Goal: Task Accomplishment & Management: Use online tool/utility

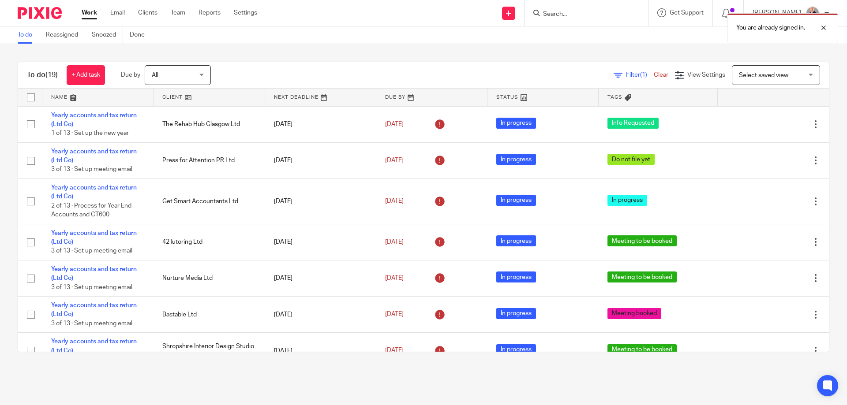
click at [512, 14] on div "You are already signed in." at bounding box center [630, 26] width 414 height 34
click at [513, 14] on div "You are already signed in." at bounding box center [630, 26] width 414 height 34
click at [479, 32] on div "You are already signed in." at bounding box center [630, 26] width 414 height 34
click at [512, 13] on div "You are already signed in." at bounding box center [630, 26] width 414 height 34
click at [819, 27] on div at bounding box center [817, 27] width 24 height 11
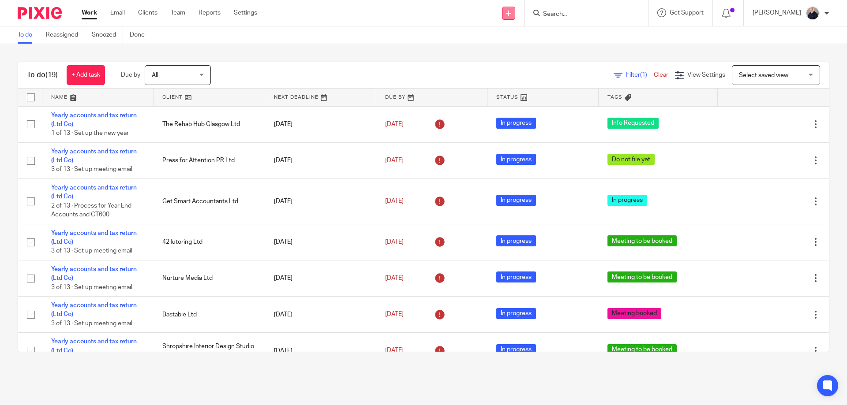
click at [511, 14] on icon at bounding box center [508, 13] width 5 height 5
click at [504, 79] on link "Request signature" at bounding box center [514, 80] width 62 height 13
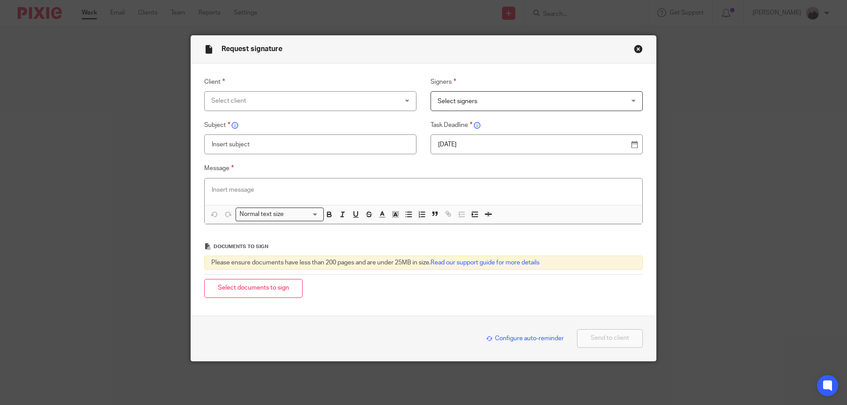
click at [347, 94] on div "Select client" at bounding box center [293, 101] width 164 height 19
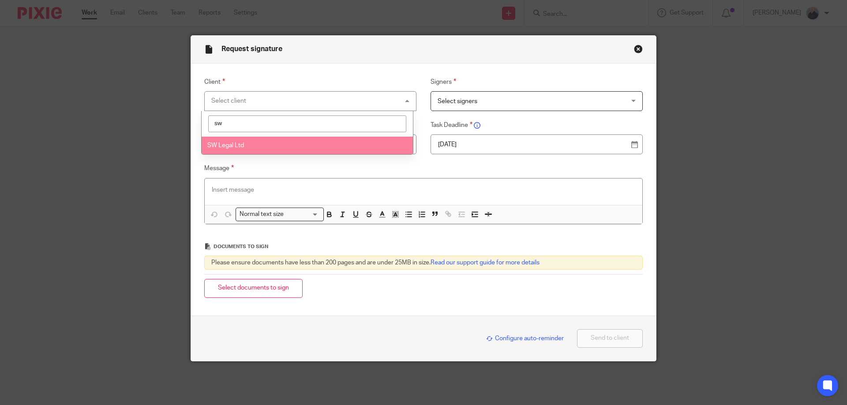
type input "sw"
click at [270, 142] on li "SW Legal Ltd" at bounding box center [306, 146] width 211 height 18
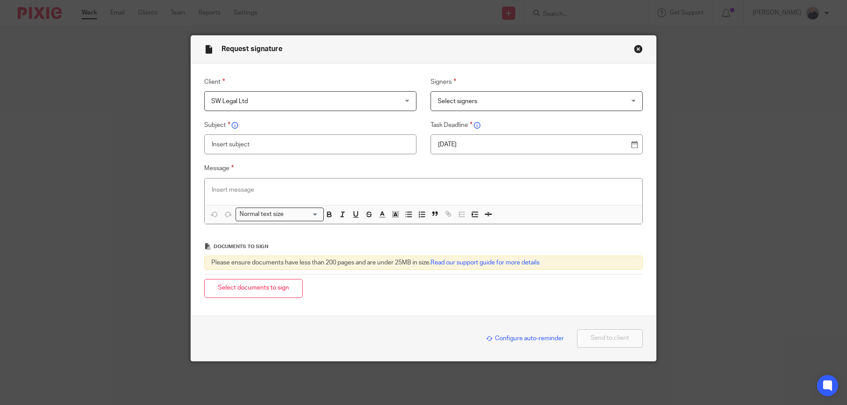
click at [464, 108] on span "Select signers" at bounding box center [519, 101] width 164 height 19
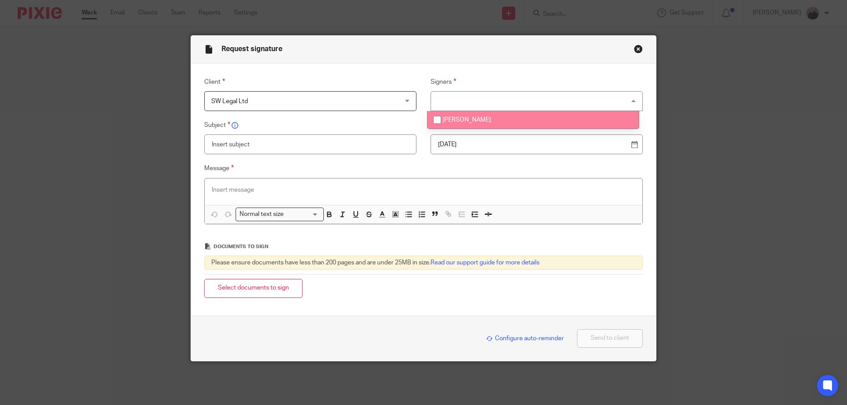
drag, startPoint x: 453, startPoint y: 122, endPoint x: 442, endPoint y: 122, distance: 10.6
click at [451, 122] on span "[PERSON_NAME]" at bounding box center [466, 120] width 48 height 6
checkbox input "true"
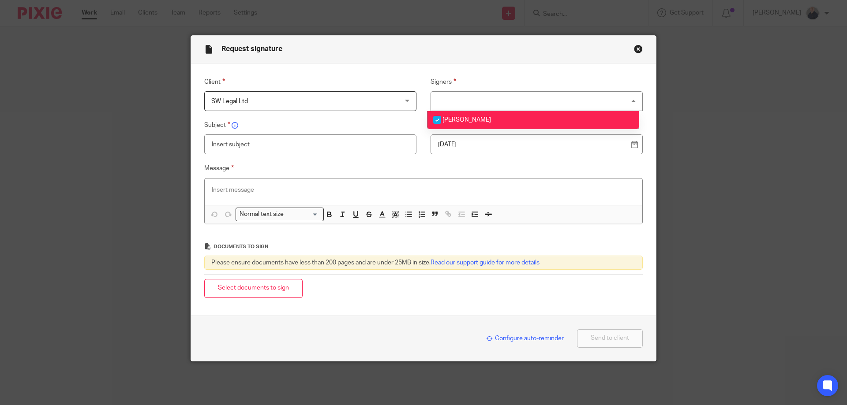
click at [328, 139] on input "text" at bounding box center [310, 144] width 212 height 20
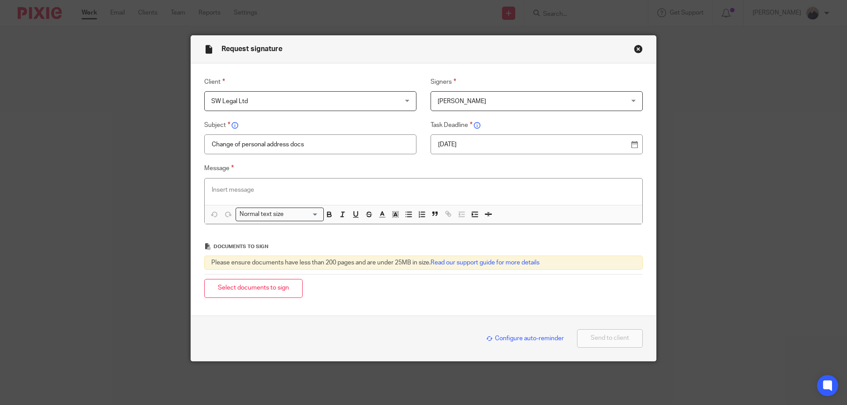
type input "Change of personal address docs"
click at [489, 146] on p "25 Sep 2025" at bounding box center [533, 144] width 190 height 9
click at [287, 186] on p at bounding box center [423, 190] width 423 height 9
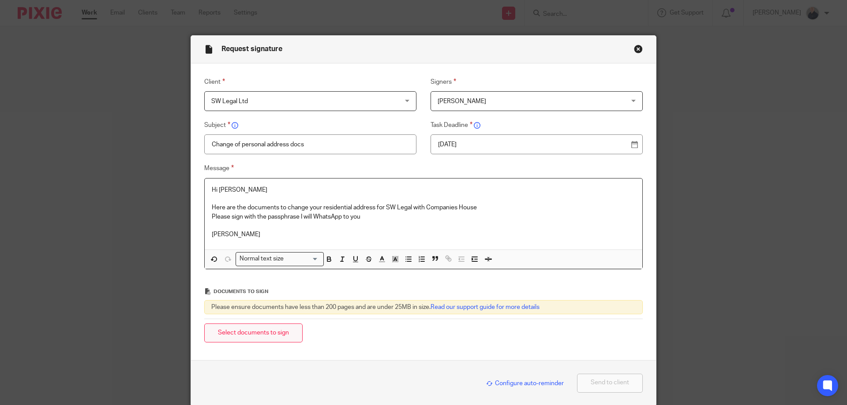
click at [258, 329] on button "Select documents to sign" at bounding box center [253, 333] width 98 height 19
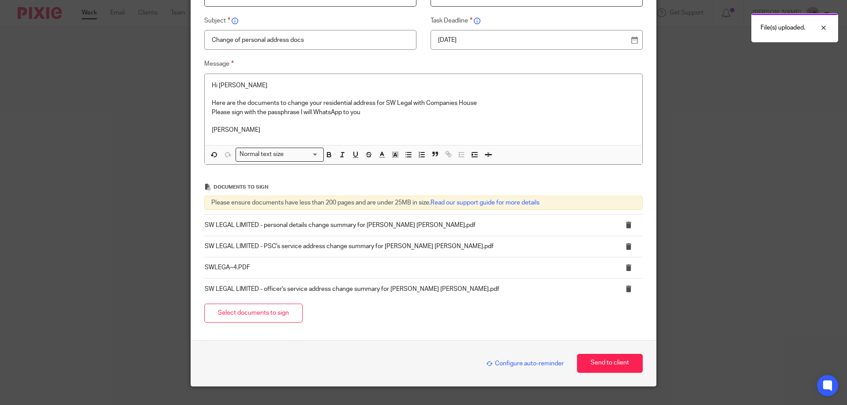
scroll to position [118, 0]
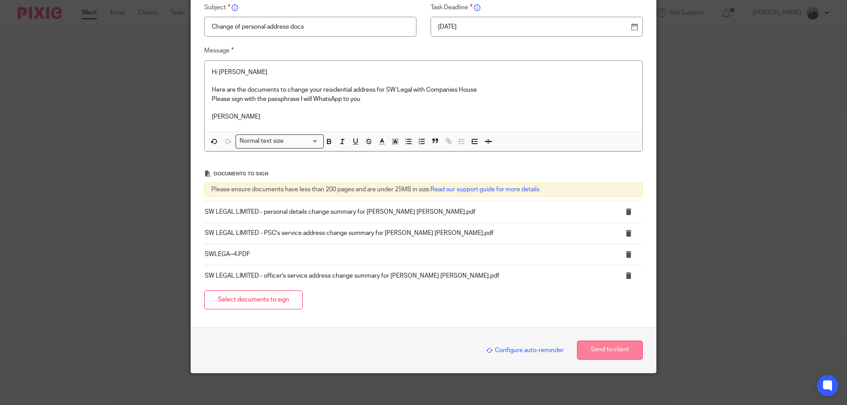
click at [606, 350] on button "Send to client" at bounding box center [610, 350] width 66 height 19
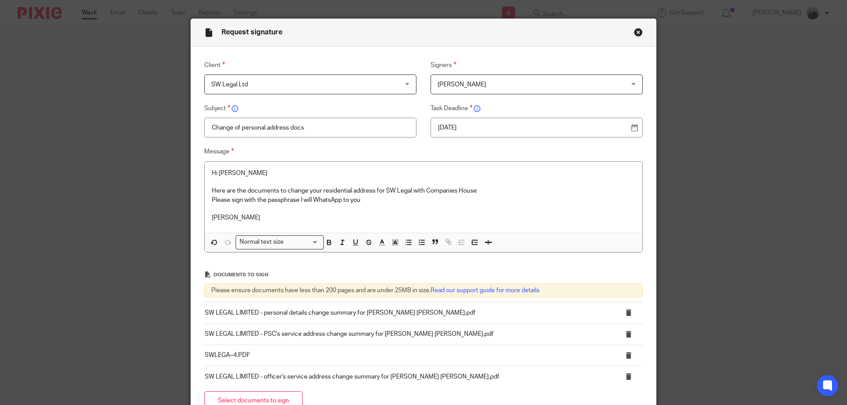
scroll to position [0, 0]
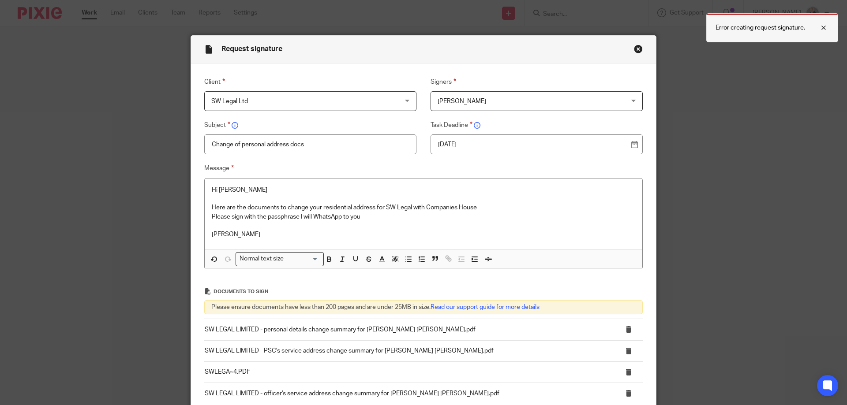
click at [824, 28] on div at bounding box center [817, 27] width 24 height 11
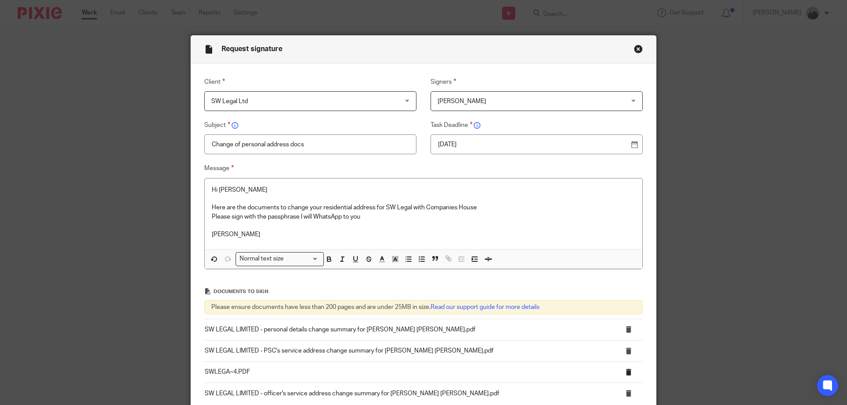
click at [627, 367] on td at bounding box center [624, 372] width 37 height 21
click at [625, 370] on icon at bounding box center [628, 372] width 7 height 7
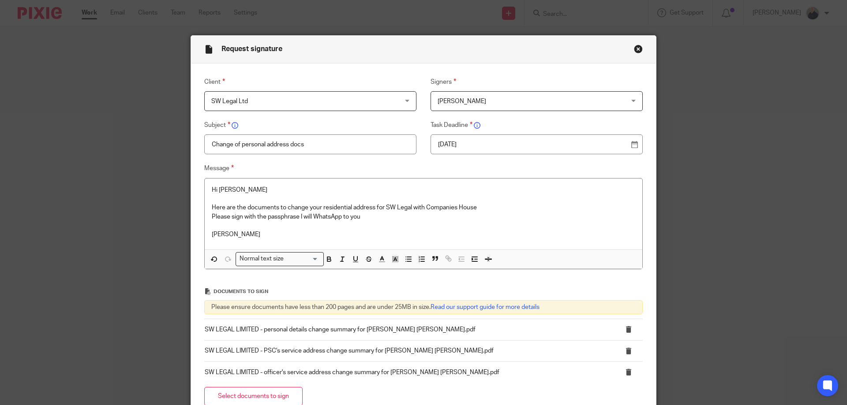
scroll to position [100, 0]
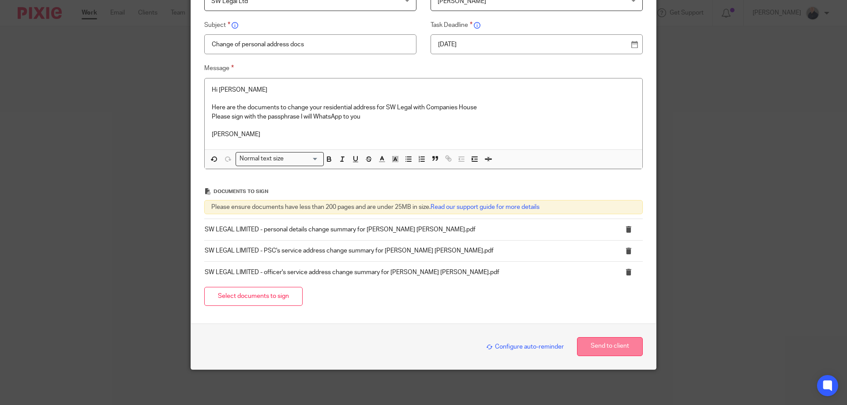
click at [607, 348] on button "Send to client" at bounding box center [610, 346] width 66 height 19
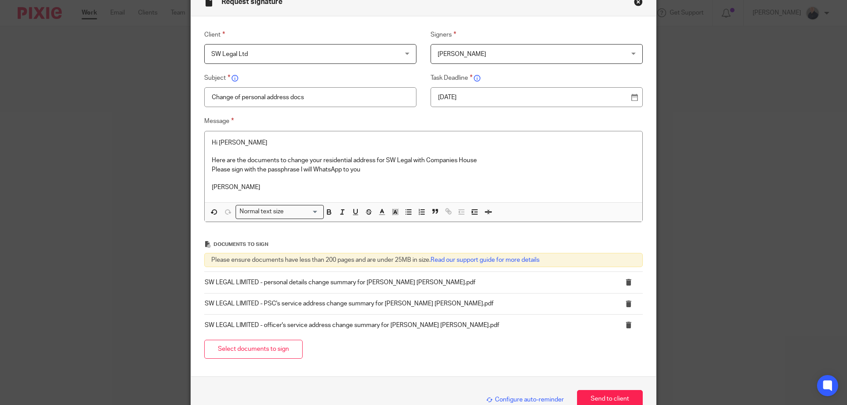
scroll to position [0, 0]
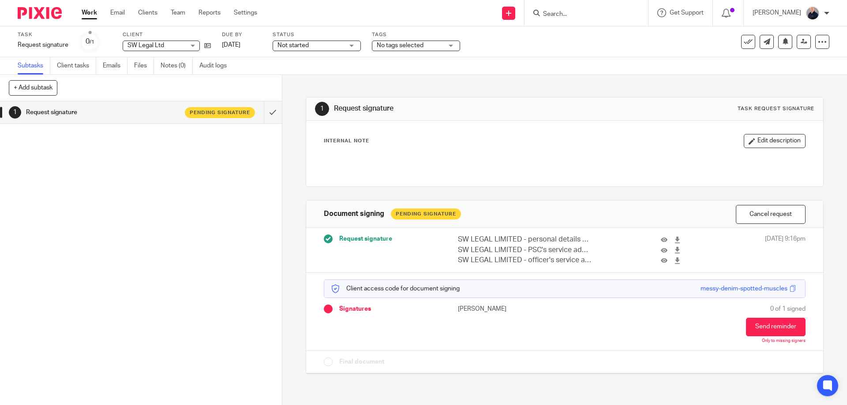
click at [301, 44] on span "Not started" at bounding box center [292, 45] width 31 height 6
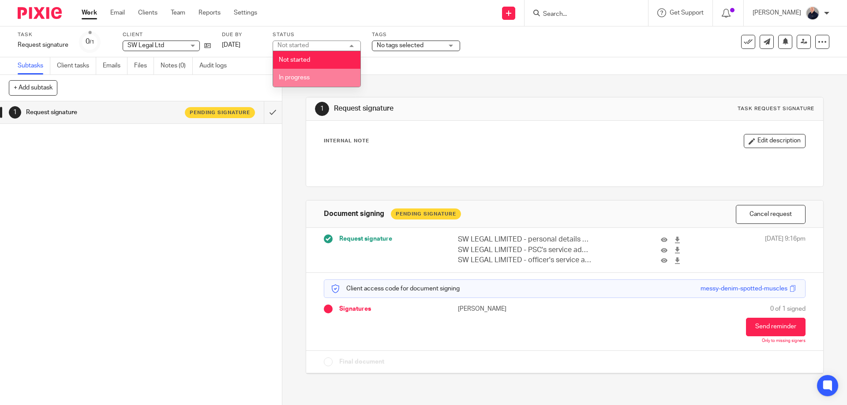
click at [296, 79] on span "In progress" at bounding box center [294, 78] width 31 height 6
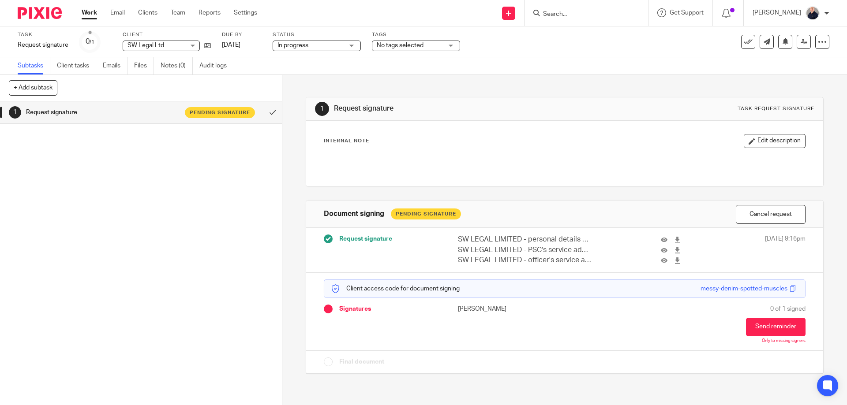
click at [425, 44] on span "No tags selected" at bounding box center [410, 45] width 66 height 9
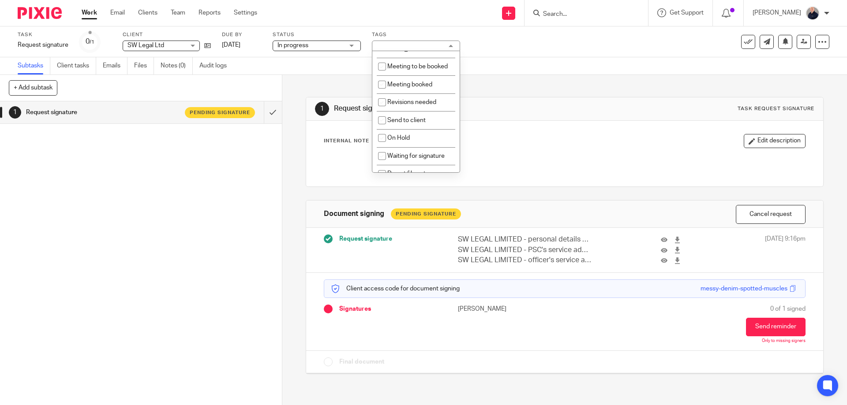
scroll to position [156, 0]
click at [420, 134] on span "Waiting for signature" at bounding box center [415, 137] width 57 height 6
checkbox input "true"
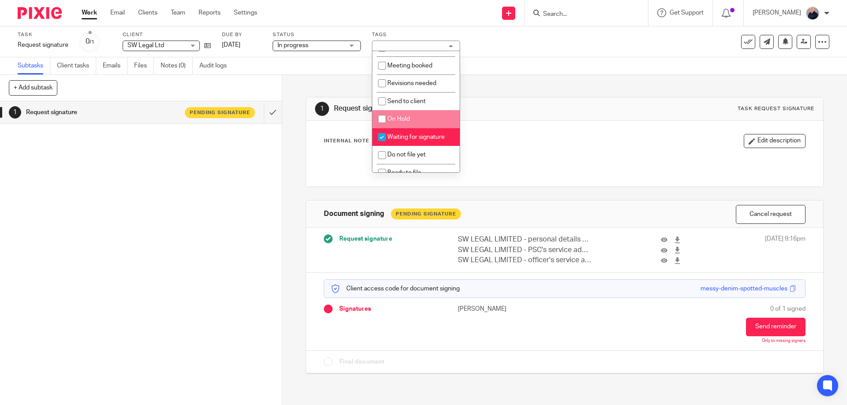
click at [291, 90] on div "1 Request signature Task request signature Internal Note Edit description Docum…" at bounding box center [564, 240] width 564 height 330
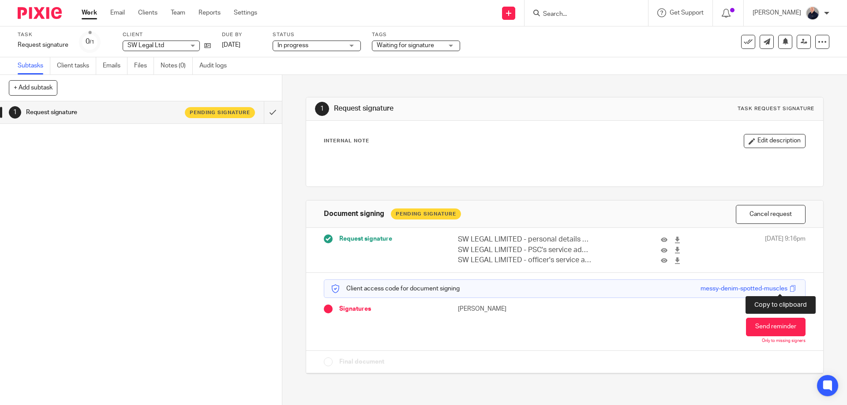
click at [789, 288] on span at bounding box center [792, 288] width 7 height 7
click at [204, 44] on icon at bounding box center [207, 45] width 7 height 7
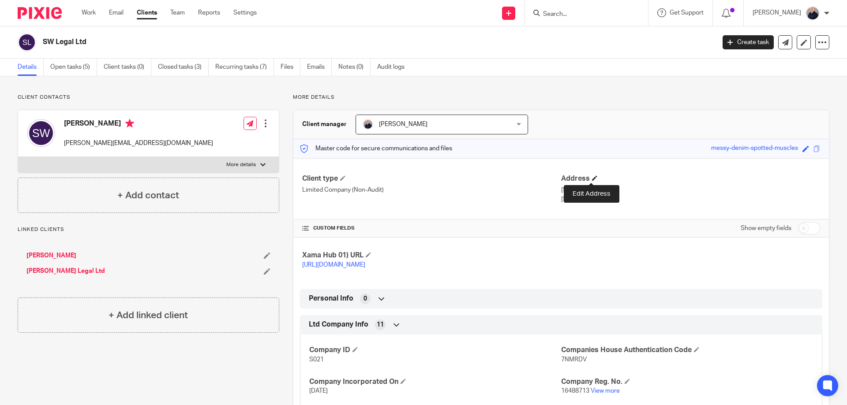
click at [592, 179] on span at bounding box center [594, 177] width 5 height 5
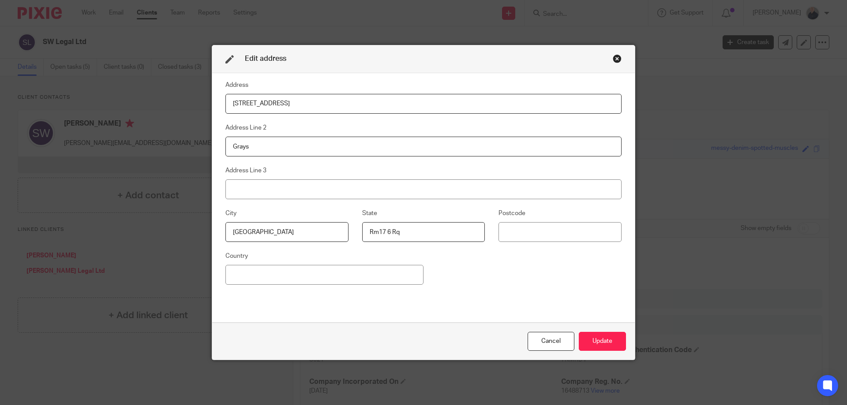
click at [375, 231] on input "Rm17 6 Rq" at bounding box center [423, 232] width 123 height 20
click at [419, 234] on input "RM17 6 RQ" at bounding box center [423, 232] width 123 height 20
click at [391, 231] on input "RM17 6 RQ" at bounding box center [423, 232] width 123 height 20
drag, startPoint x: 406, startPoint y: 232, endPoint x: 353, endPoint y: 232, distance: 52.5
click at [353, 232] on fieldset "State RM17 6RQ" at bounding box center [416, 225] width 137 height 34
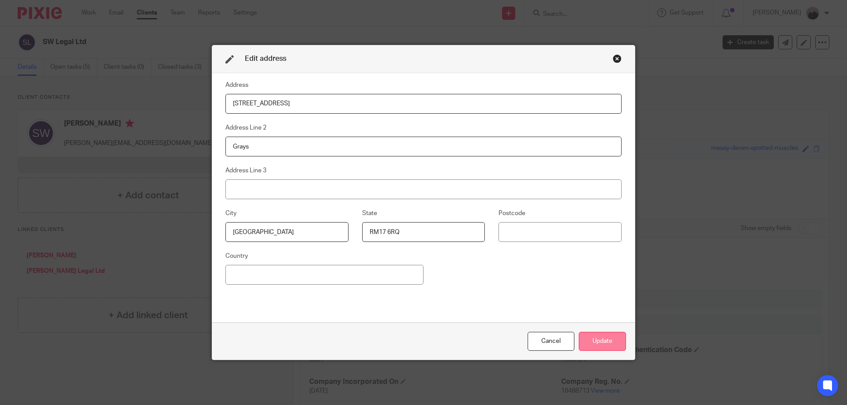
type input "RM17 6RQ"
click at [597, 334] on button "Update" at bounding box center [601, 341] width 47 height 19
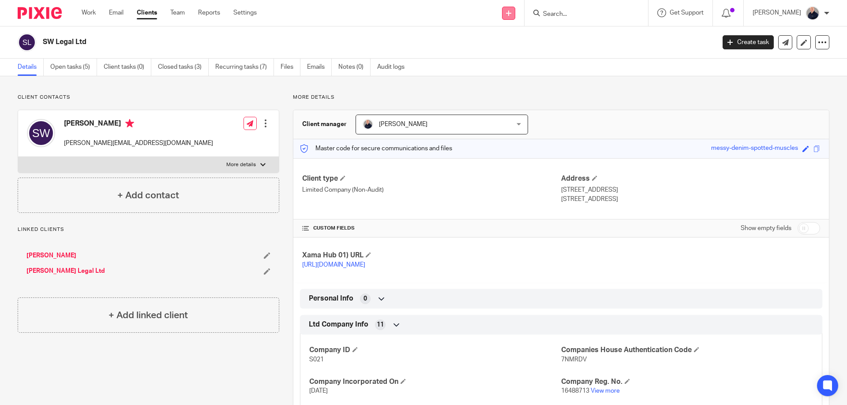
click at [511, 13] on icon at bounding box center [508, 13] width 5 height 5
click at [507, 81] on link "Request signature" at bounding box center [514, 80] width 62 height 13
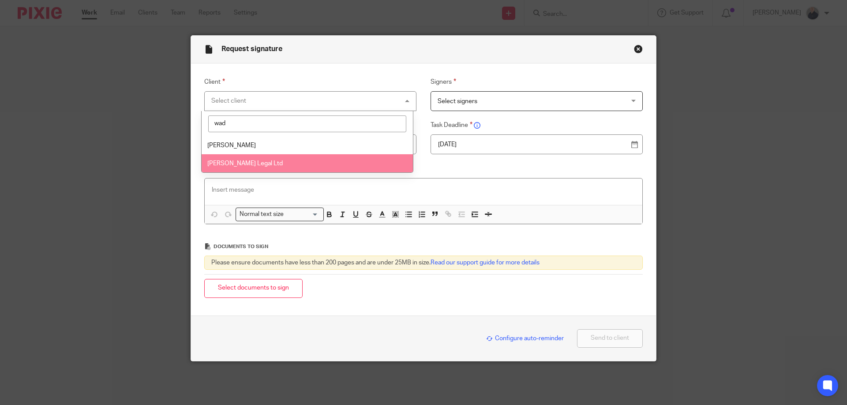
type input "wad"
click at [240, 164] on span "[PERSON_NAME] Legal Ltd" at bounding box center [244, 163] width 75 height 6
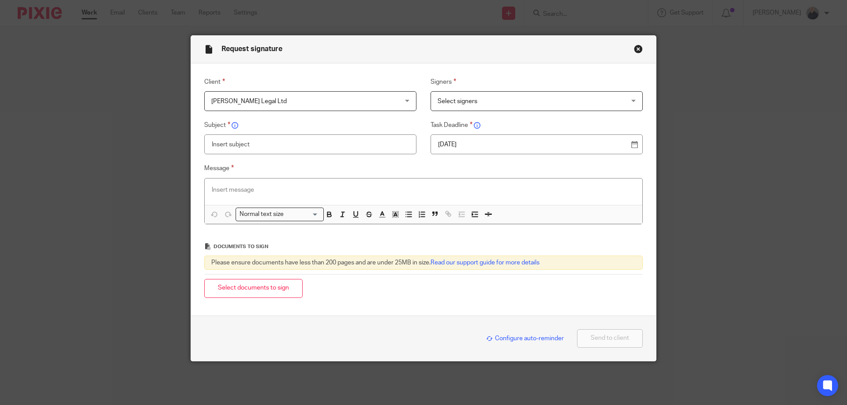
click at [448, 106] on span "Select signers" at bounding box center [519, 101] width 164 height 19
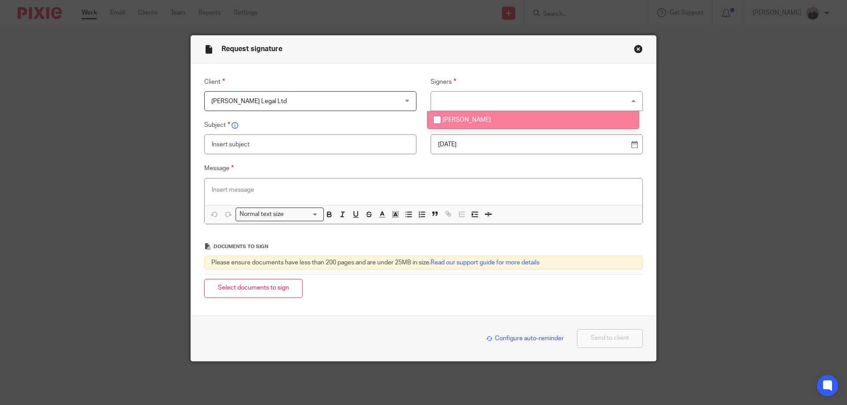
click at [447, 120] on span "[PERSON_NAME]" at bounding box center [466, 120] width 48 height 6
checkbox input "true"
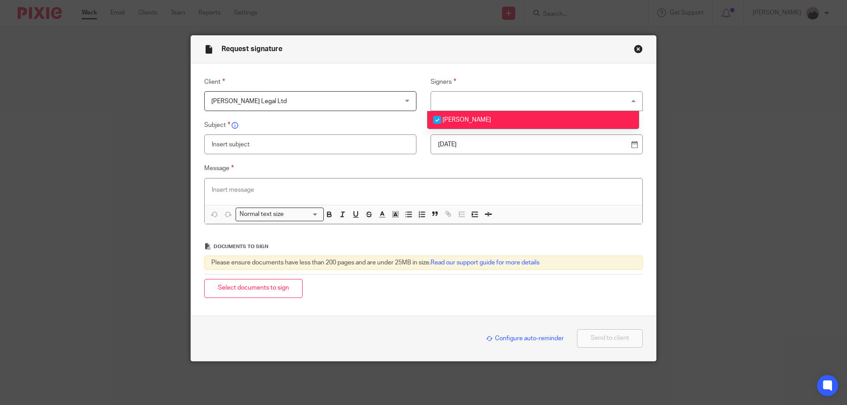
click at [331, 142] on input "text" at bounding box center [310, 144] width 212 height 20
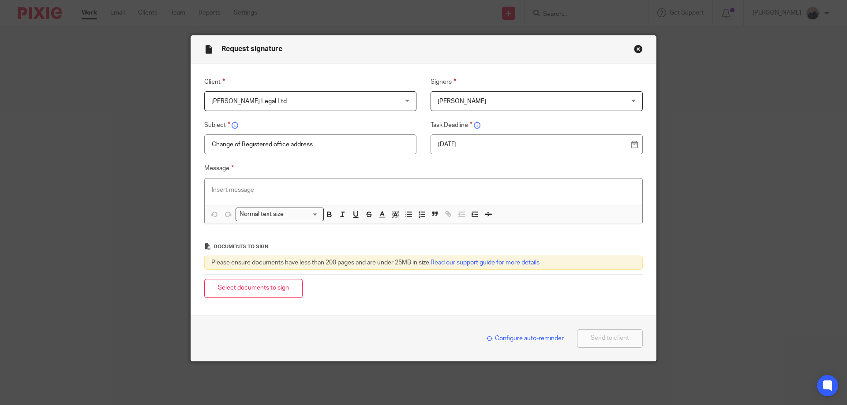
type input "Change of Registered office address"
click at [469, 142] on p "[DATE]" at bounding box center [533, 144] width 190 height 9
click at [300, 183] on div at bounding box center [423, 192] width 437 height 26
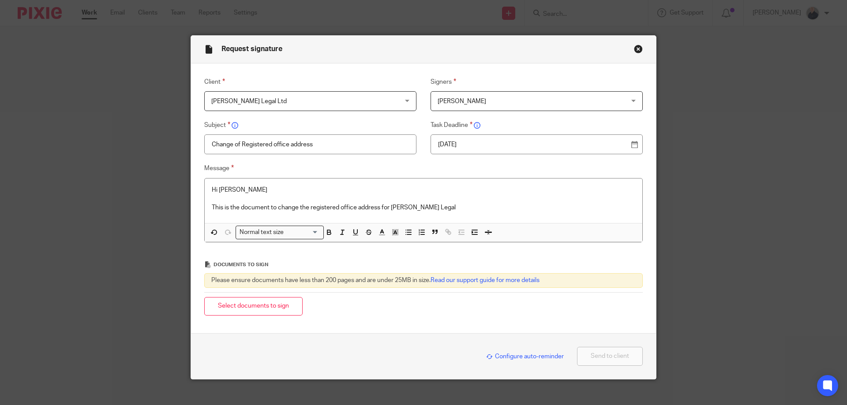
click at [265, 308] on button "Select documents to sign" at bounding box center [253, 306] width 98 height 19
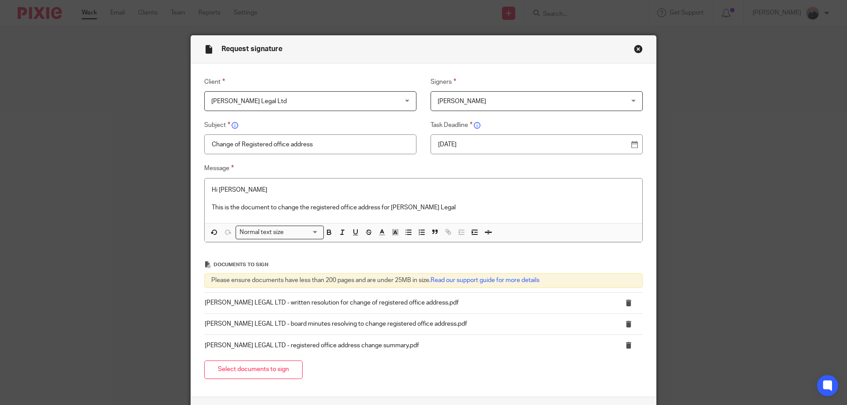
click at [430, 209] on p "This is the document to change the registered office address for Wade Legal" at bounding box center [423, 207] width 423 height 9
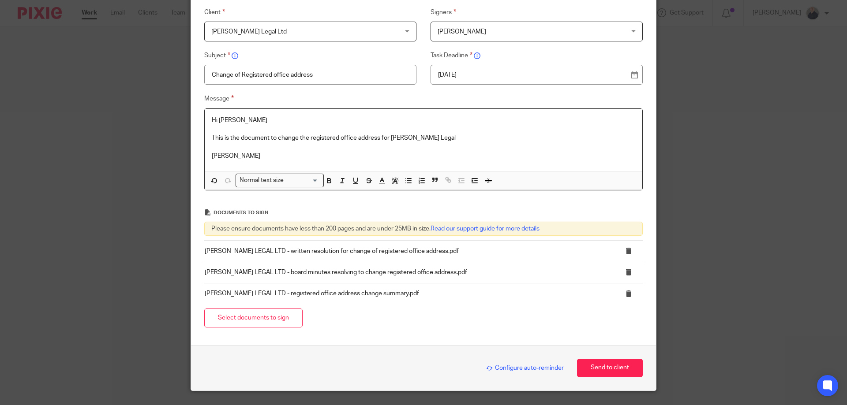
scroll to position [91, 0]
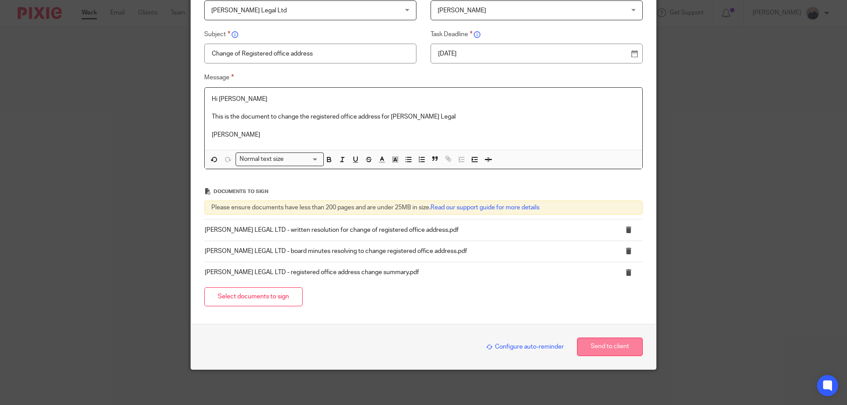
click at [608, 347] on button "Send to client" at bounding box center [610, 347] width 66 height 19
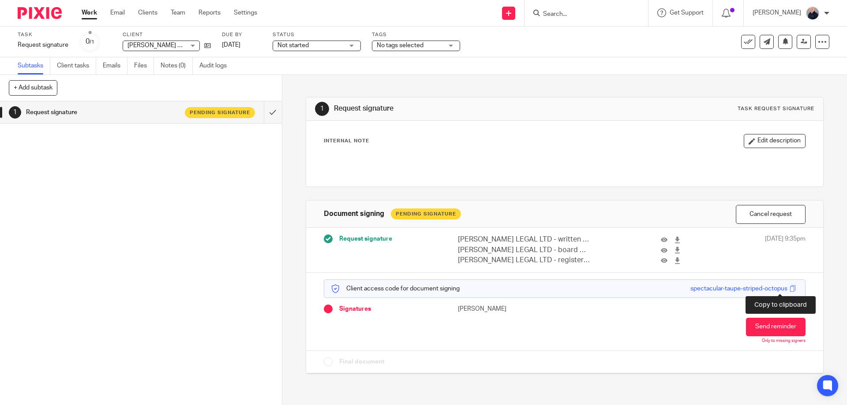
click at [789, 288] on span at bounding box center [792, 288] width 7 height 7
click at [409, 46] on span "No tags selected" at bounding box center [400, 45] width 47 height 6
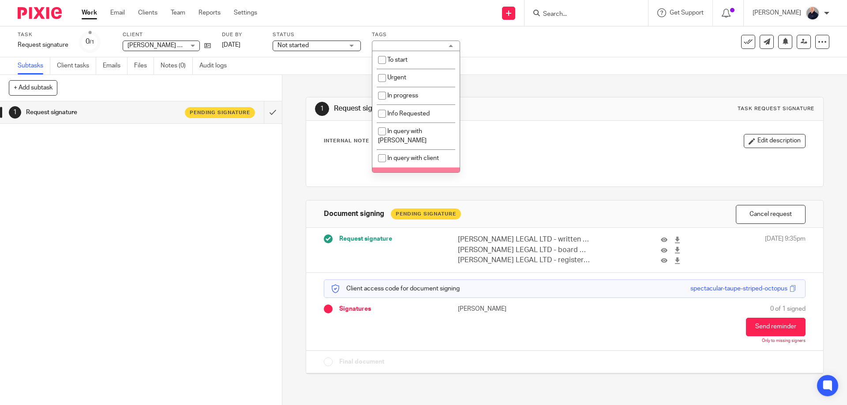
scroll to position [156, 0]
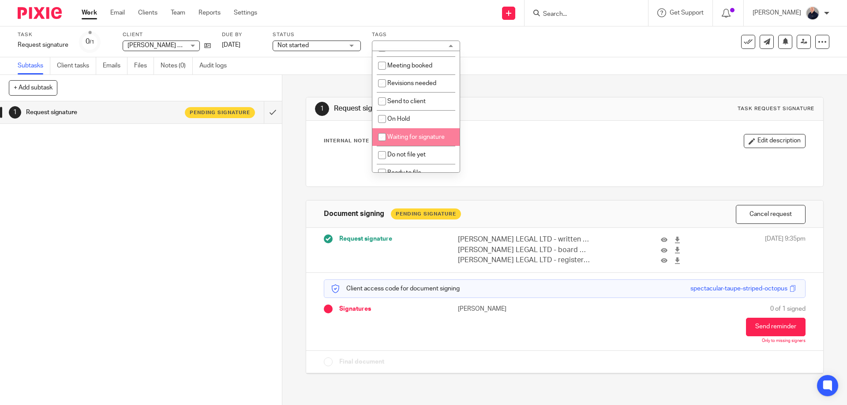
click at [406, 134] on span "Waiting for signature" at bounding box center [415, 137] width 57 height 6
checkbox input "true"
click at [320, 44] on span "Not started" at bounding box center [310, 45] width 66 height 9
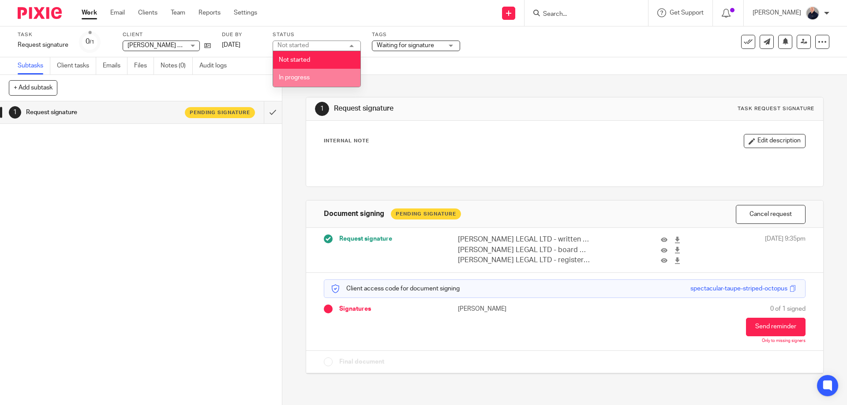
click at [300, 80] on span "In progress" at bounding box center [294, 78] width 31 height 6
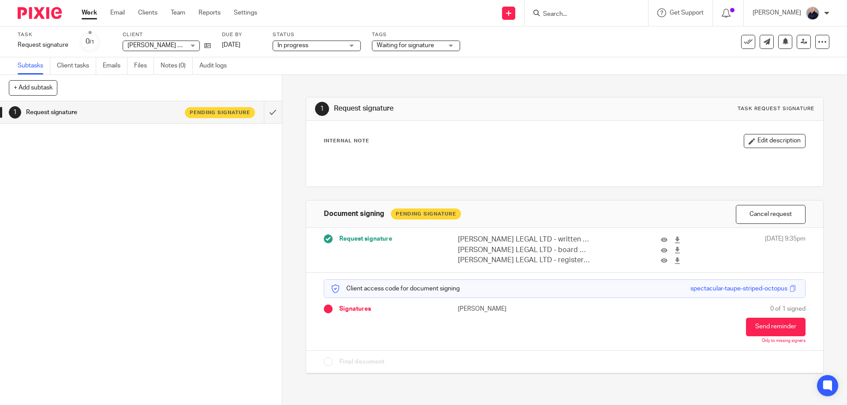
click at [83, 14] on link "Work" at bounding box center [89, 12] width 15 height 9
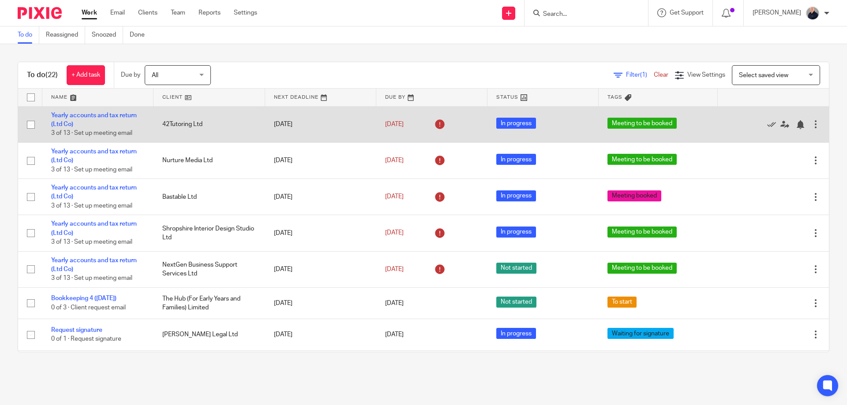
scroll to position [235, 0]
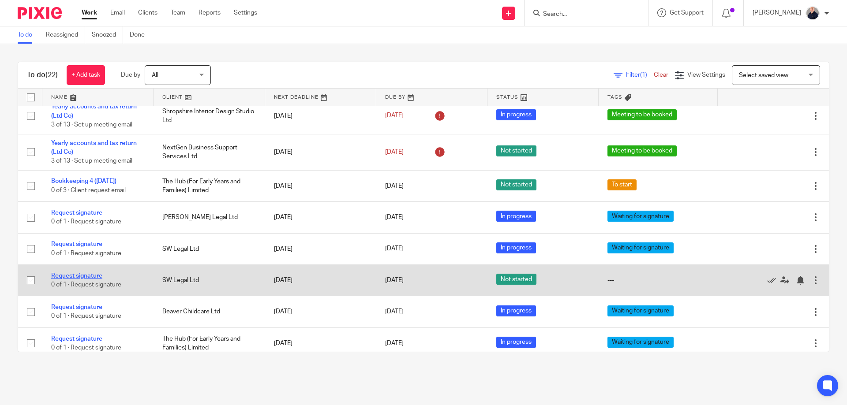
click at [87, 276] on link "Request signature" at bounding box center [76, 276] width 51 height 6
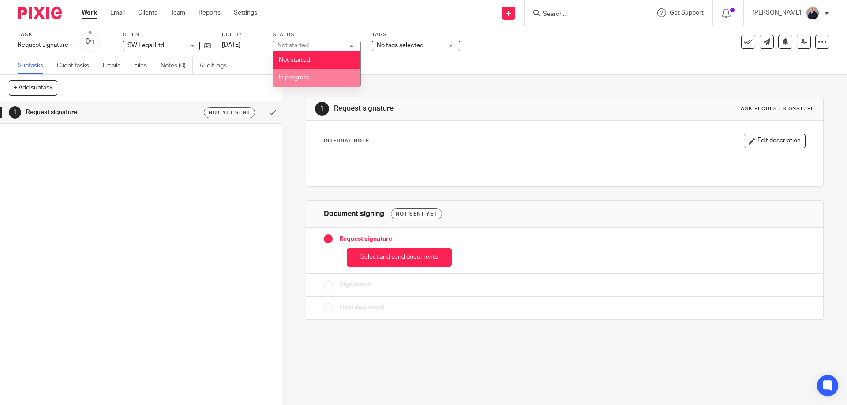
click at [302, 75] on span "In progress" at bounding box center [294, 78] width 31 height 6
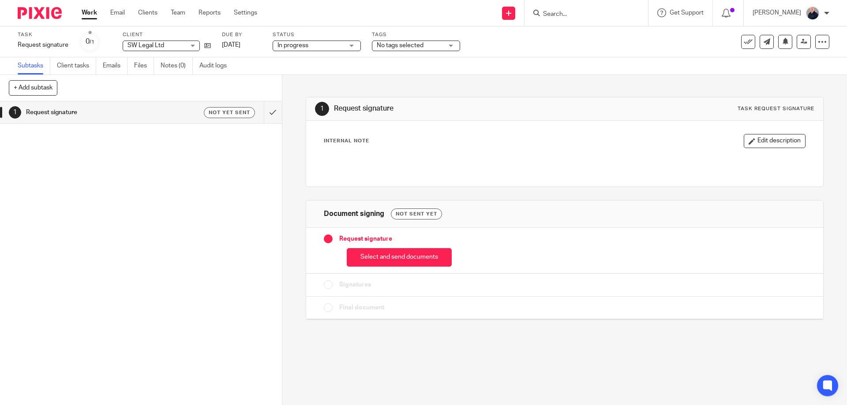
click at [402, 45] on span "No tags selected" at bounding box center [400, 45] width 47 height 6
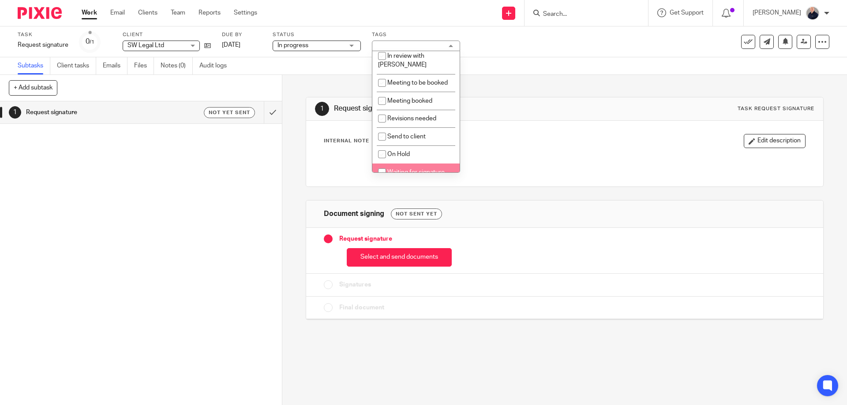
scroll to position [156, 0]
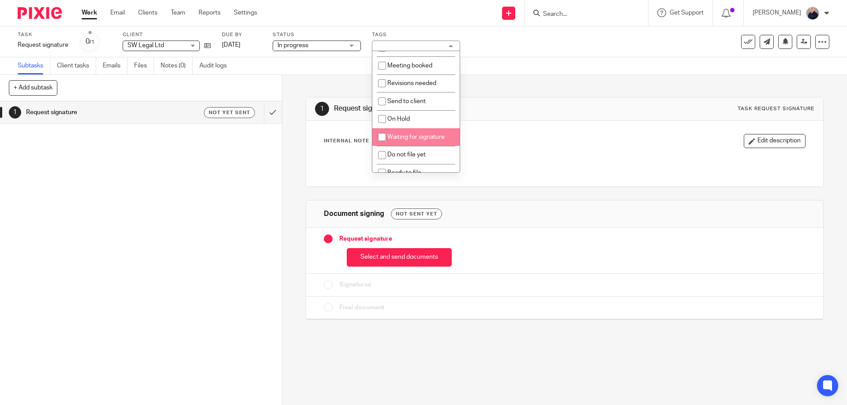
click at [421, 134] on span "Waiting for signature" at bounding box center [415, 137] width 57 height 6
checkbox input "true"
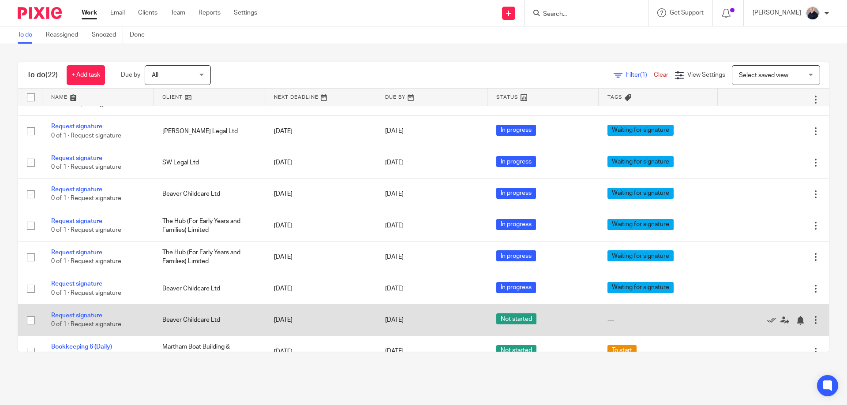
scroll to position [470, 0]
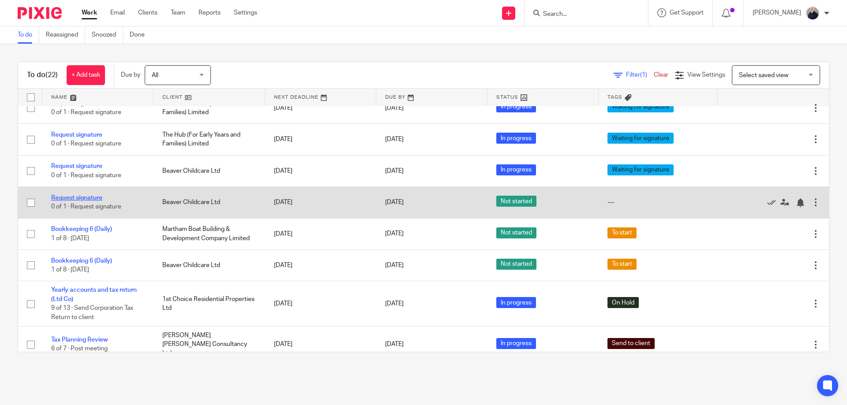
click at [90, 198] on link "Request signature" at bounding box center [76, 198] width 51 height 6
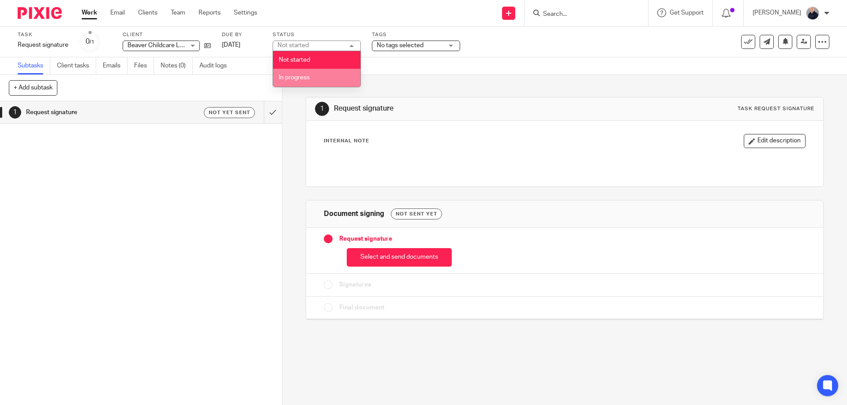
drag, startPoint x: 295, startPoint y: 73, endPoint x: 375, endPoint y: 48, distance: 84.2
click at [296, 73] on li "In progress" at bounding box center [316, 78] width 87 height 18
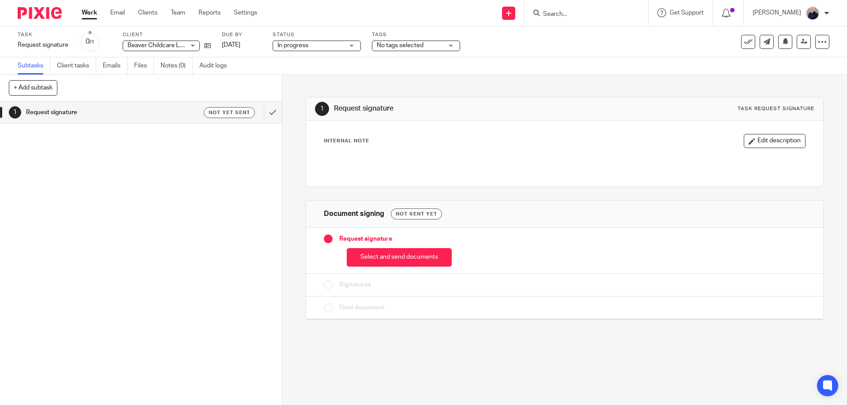
click at [388, 43] on span "No tags selected" at bounding box center [400, 45] width 47 height 6
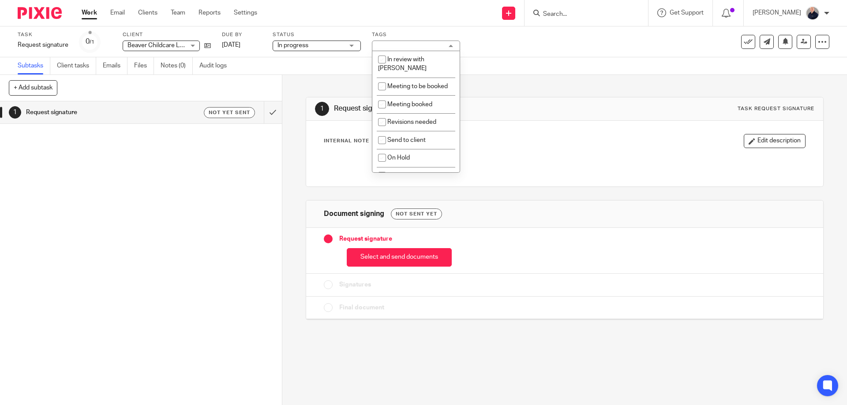
scroll to position [156, 0]
click at [420, 131] on li "Waiting for signature" at bounding box center [415, 137] width 87 height 18
checkbox input "true"
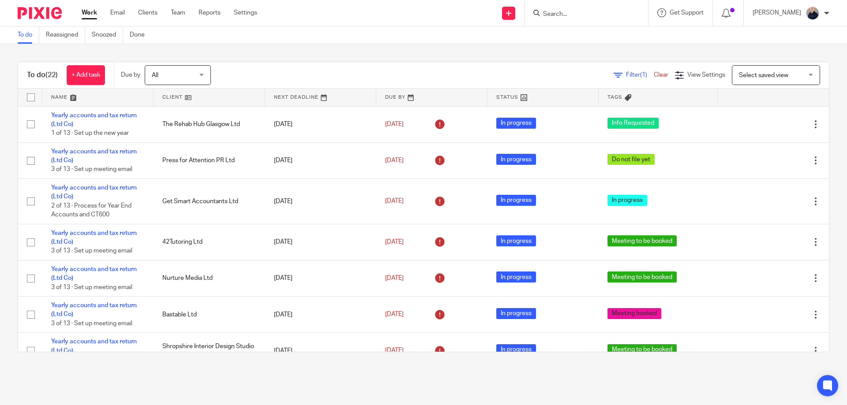
click at [626, 74] on span "Filter (1)" at bounding box center [640, 75] width 28 height 6
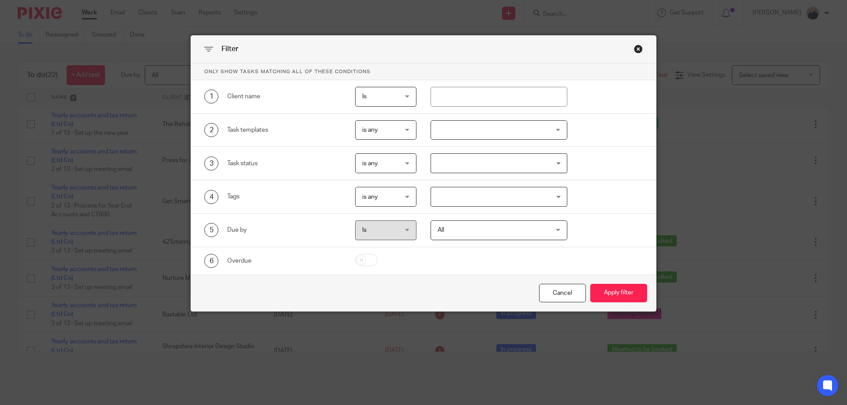
click at [491, 158] on input "Search for option" at bounding box center [497, 163] width 131 height 15
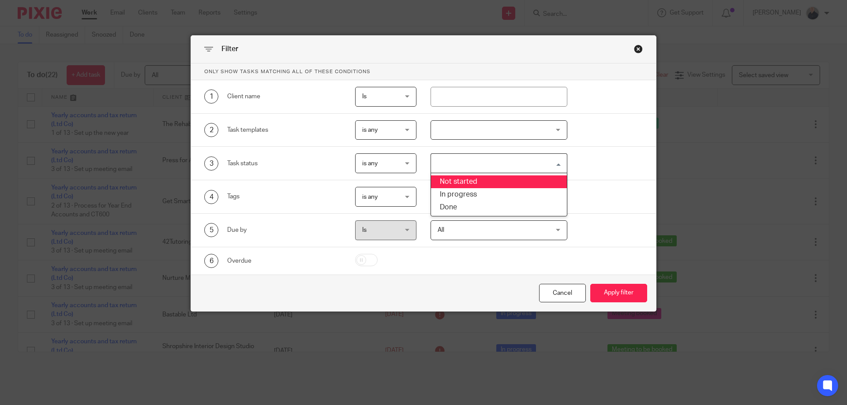
click at [600, 132] on div "2 Task templates is any is any is any is none is_any Disengagement Incorporatio…" at bounding box center [416, 130] width 452 height 20
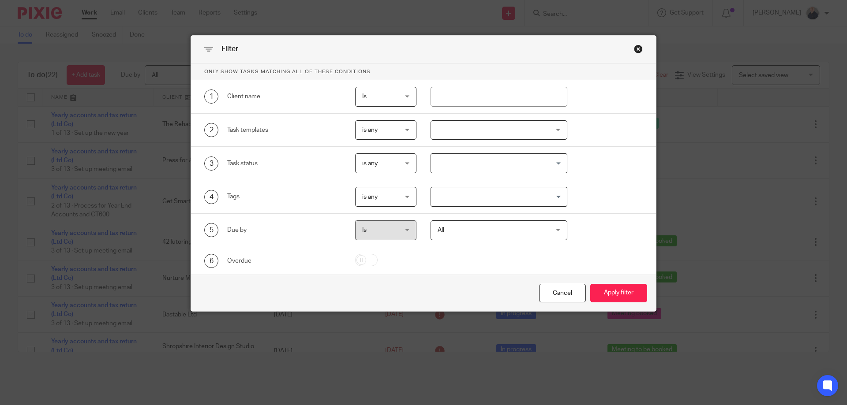
click at [501, 194] on input "Search for option" at bounding box center [497, 196] width 131 height 15
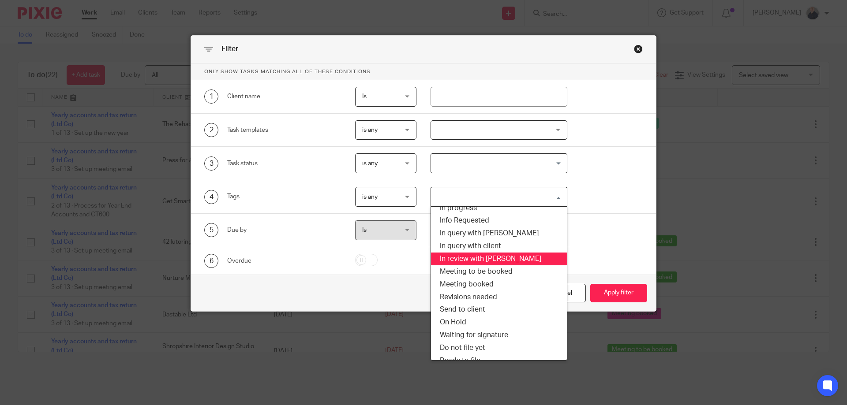
scroll to position [42, 0]
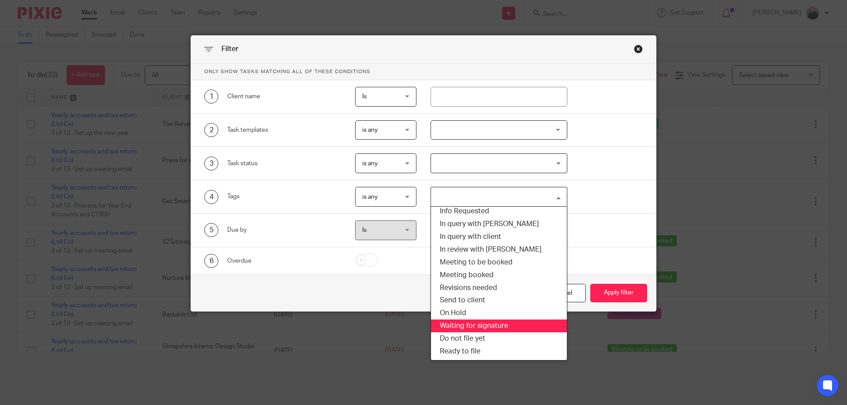
click at [465, 326] on li "Waiting for signature" at bounding box center [499, 326] width 136 height 13
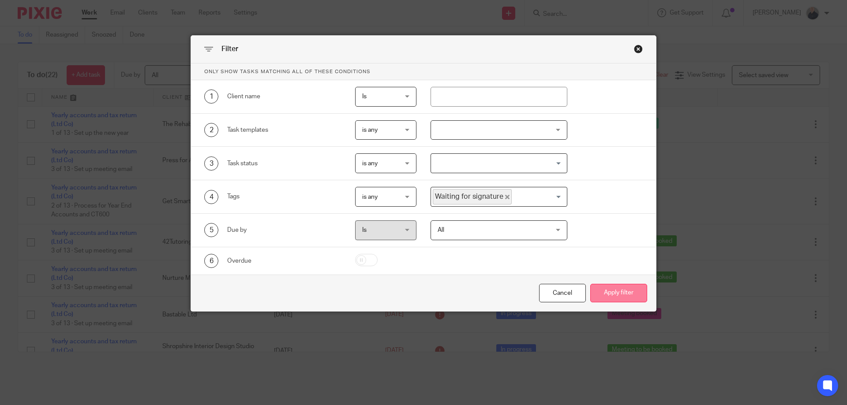
click at [606, 291] on button "Apply filter" at bounding box center [618, 293] width 57 height 19
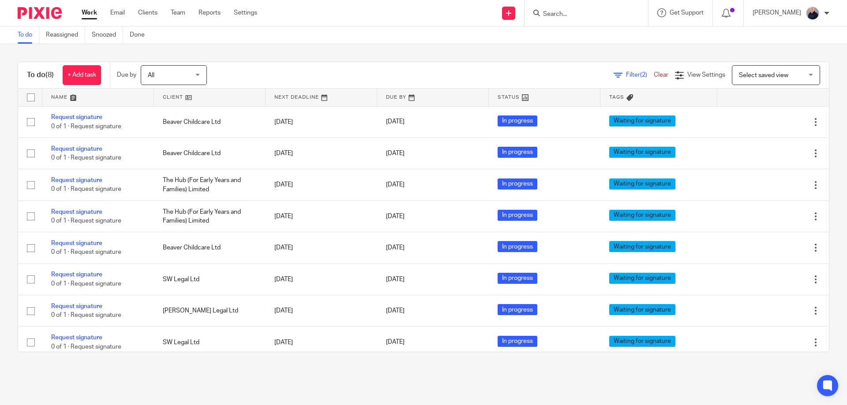
click at [179, 99] on link at bounding box center [210, 98] width 112 height 18
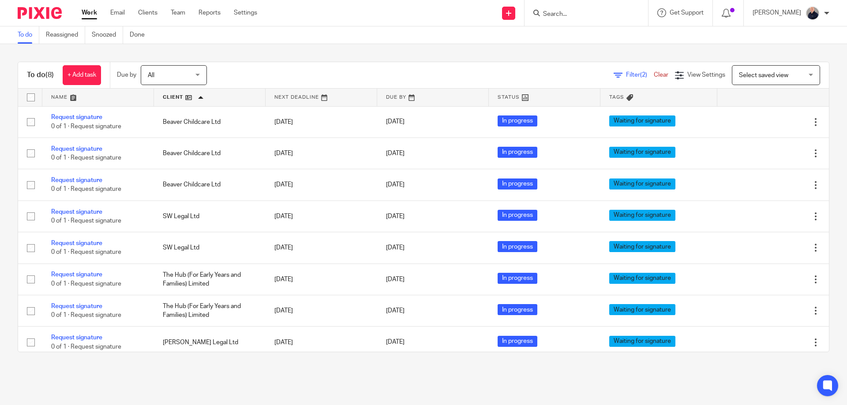
click at [247, 377] on main "To do Reassigned Snoozed Done To do (8) + Add task Due by All All [DATE] [DATE]…" at bounding box center [423, 202] width 847 height 405
click at [564, 18] on input "Search" at bounding box center [581, 15] width 79 height 8
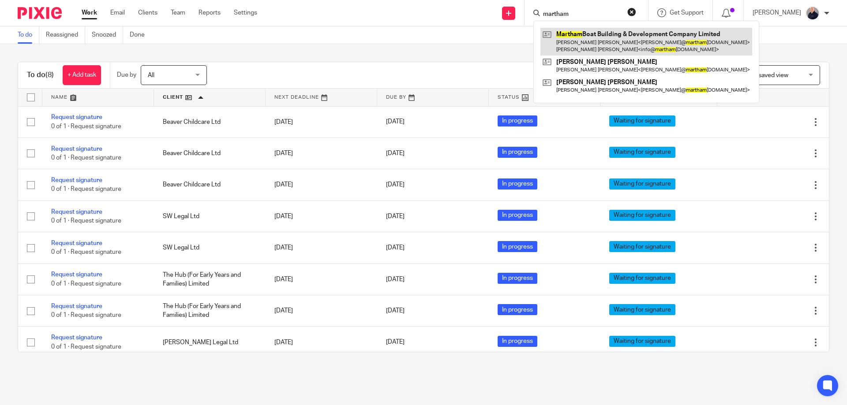
type input "martham"
click at [580, 36] on link at bounding box center [646, 41] width 212 height 27
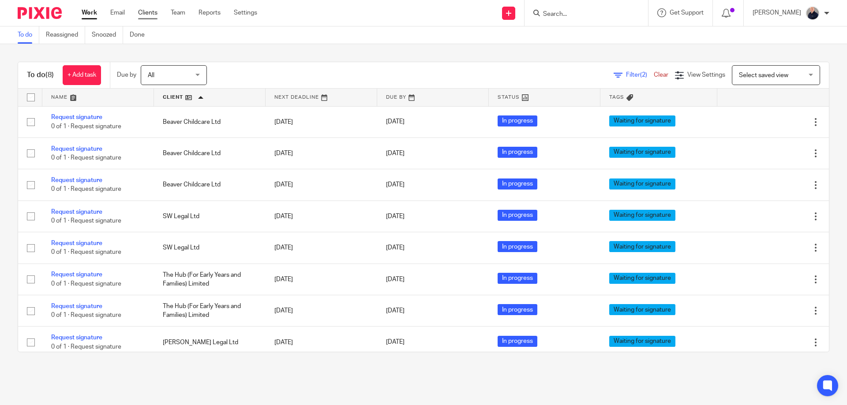
click at [150, 14] on link "Clients" at bounding box center [147, 12] width 19 height 9
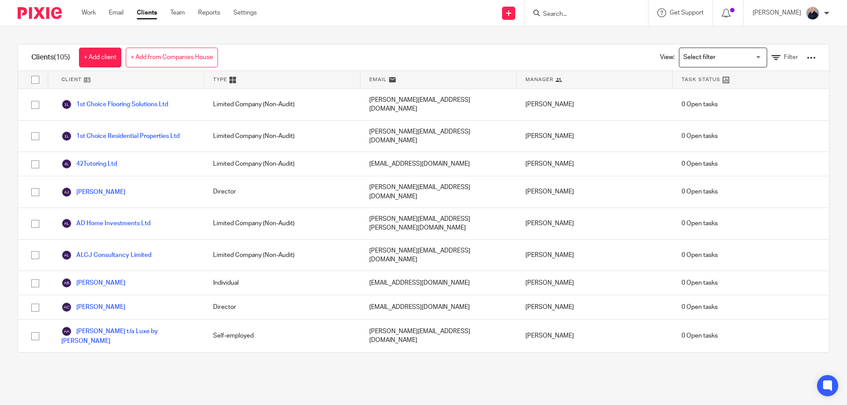
click at [562, 11] on input "Search" at bounding box center [581, 15] width 79 height 8
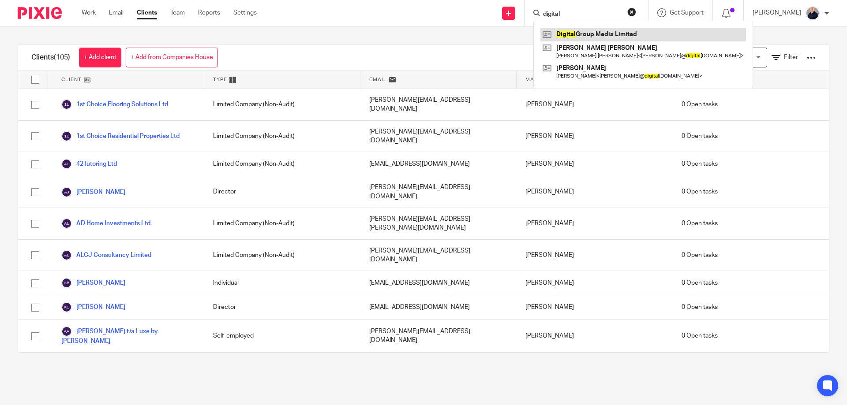
type input "digital"
click at [584, 39] on link at bounding box center [642, 34] width 205 height 13
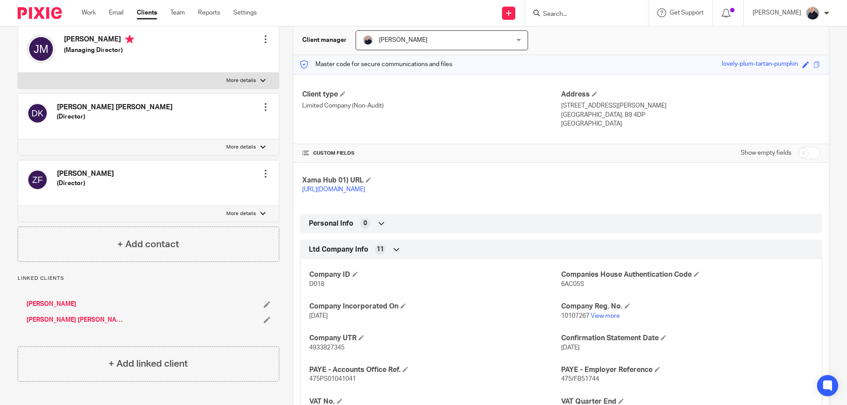
scroll to position [118, 0]
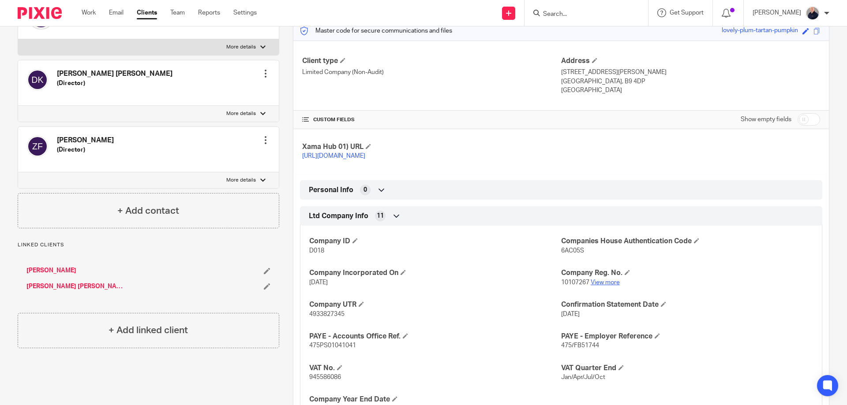
click at [604, 286] on link "View more" at bounding box center [604, 283] width 29 height 6
click at [76, 270] on link "[PERSON_NAME]" at bounding box center [51, 270] width 50 height 9
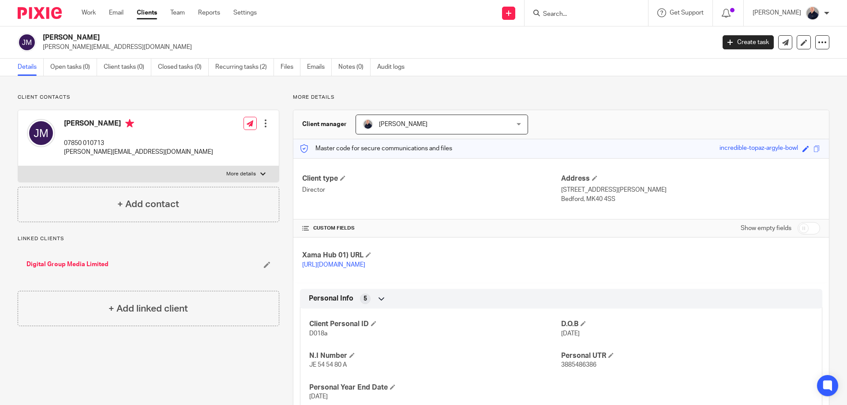
drag, startPoint x: 582, startPoint y: 199, endPoint x: 615, endPoint y: 200, distance: 33.1
click at [615, 200] on p "Bedford, MK40 4SS" at bounding box center [690, 199] width 259 height 9
copy p "MK40 4SS"
click at [58, 265] on link "Digital Group Media Limited" at bounding box center [67, 264] width 82 height 9
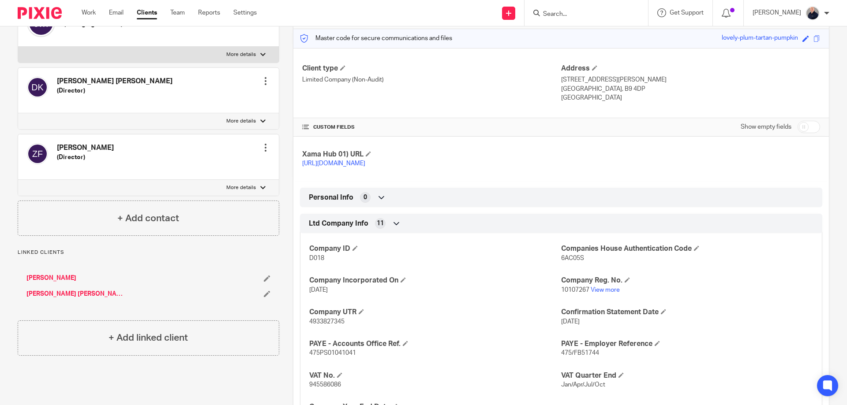
scroll to position [172, 0]
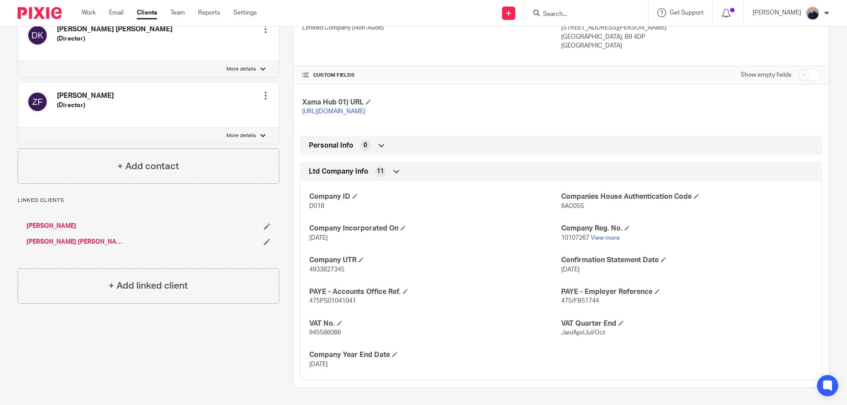
click at [56, 238] on link "[PERSON_NAME] [PERSON_NAME]" at bounding box center [74, 242] width 97 height 9
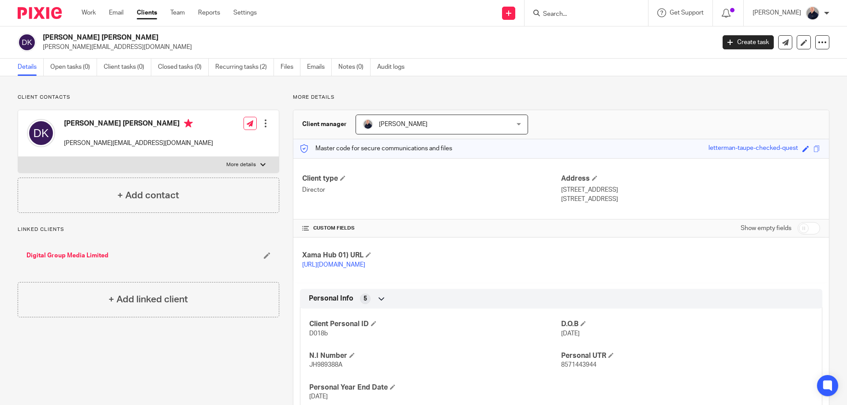
drag, startPoint x: 582, startPoint y: 198, endPoint x: 609, endPoint y: 200, distance: 27.8
click at [609, 200] on p "[STREET_ADDRESS]" at bounding box center [690, 199] width 259 height 9
copy p "WR14 1FJ"
